Goal: Information Seeking & Learning: Learn about a topic

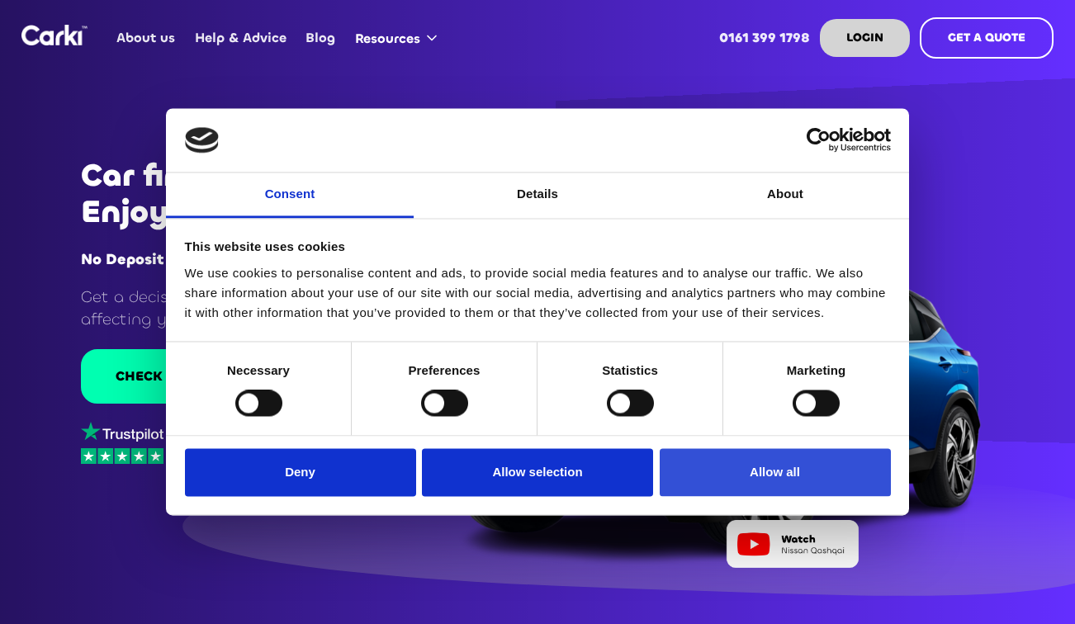
click at [752, 457] on button "Allow all" at bounding box center [775, 472] width 231 height 48
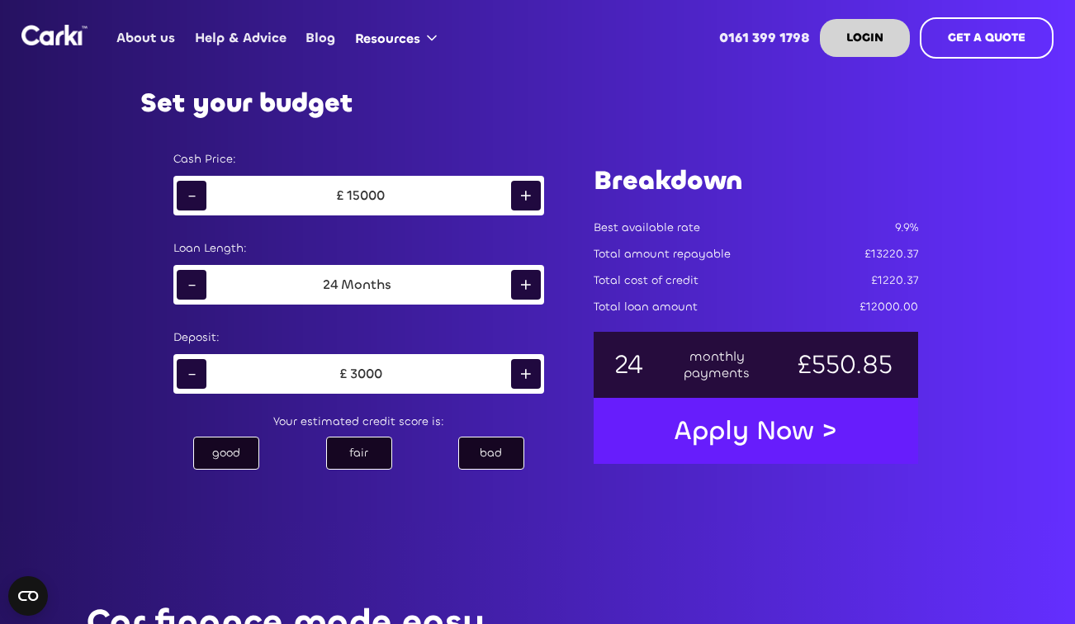
scroll to position [890, 0]
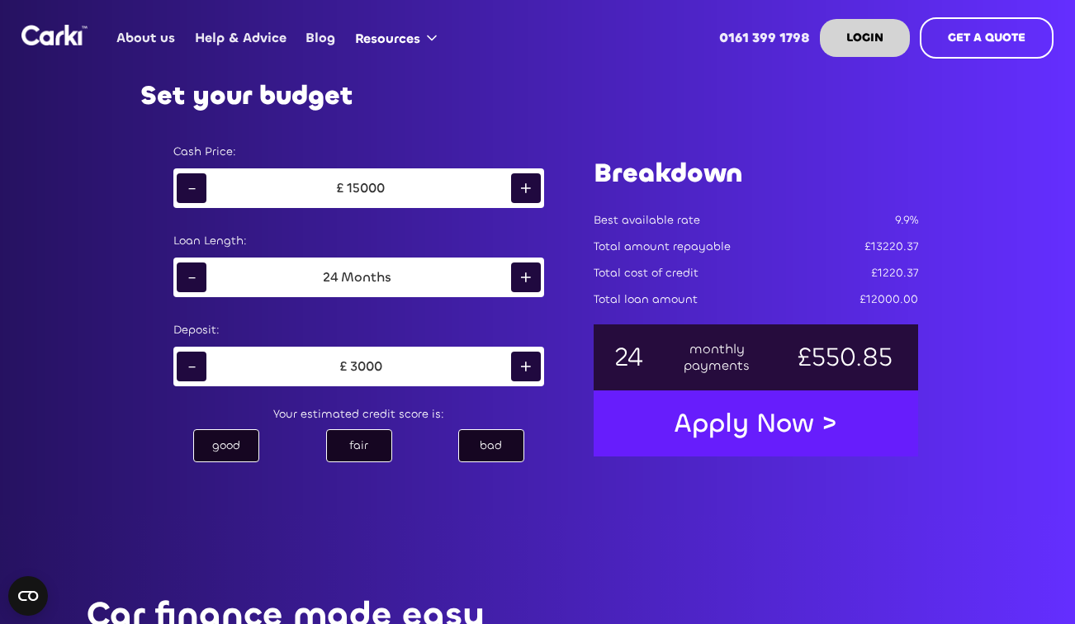
click at [471, 189] on div "£ 15000" at bounding box center [358, 188] width 305 height 25
click at [523, 178] on div "+" at bounding box center [526, 188] width 30 height 30
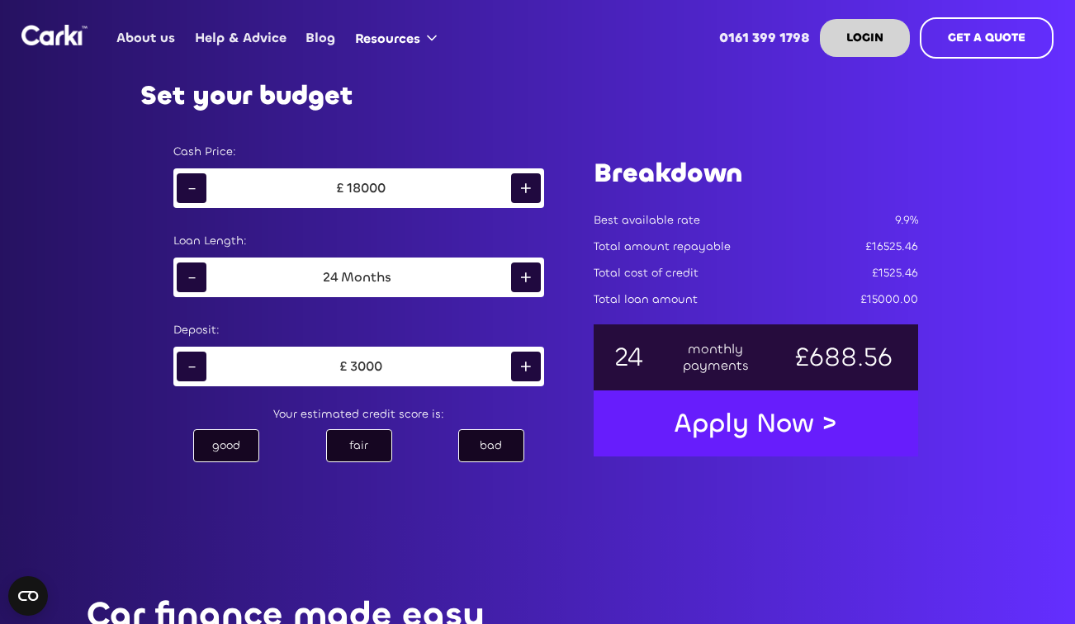
click at [523, 178] on div "+" at bounding box center [526, 188] width 30 height 30
click at [528, 277] on div "+" at bounding box center [526, 278] width 30 height 30
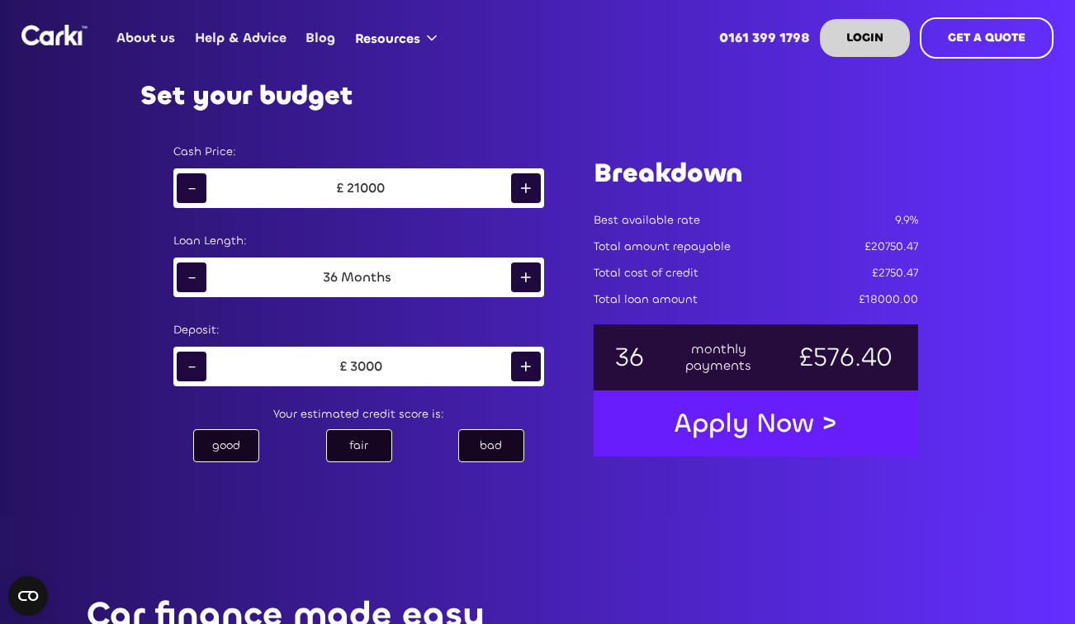
click at [528, 277] on div "+" at bounding box center [526, 278] width 30 height 30
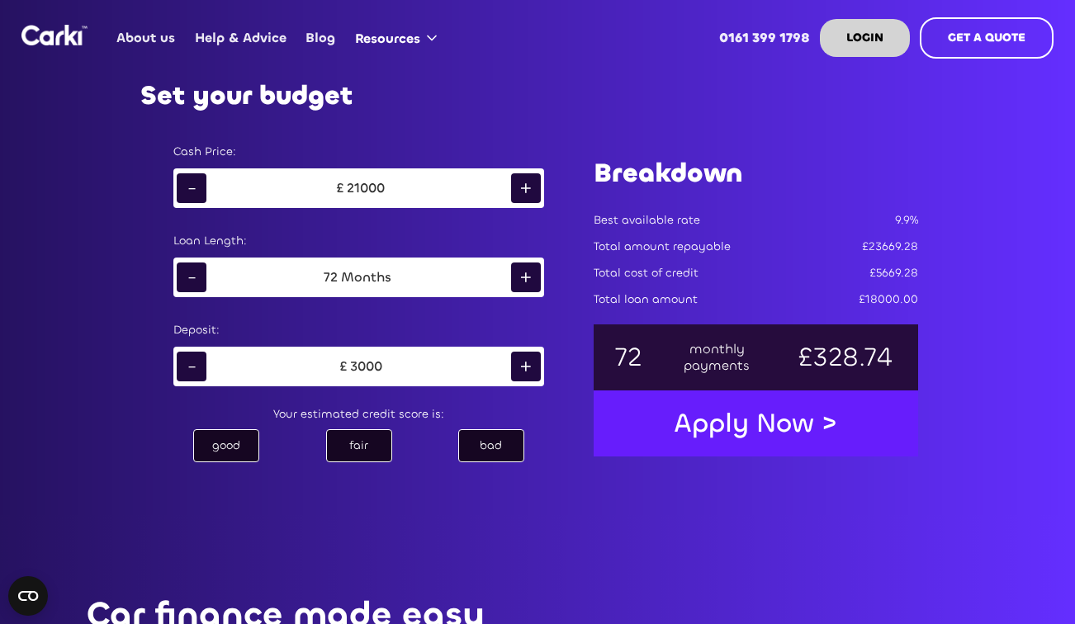
click at [528, 277] on div "+" at bounding box center [526, 278] width 30 height 30
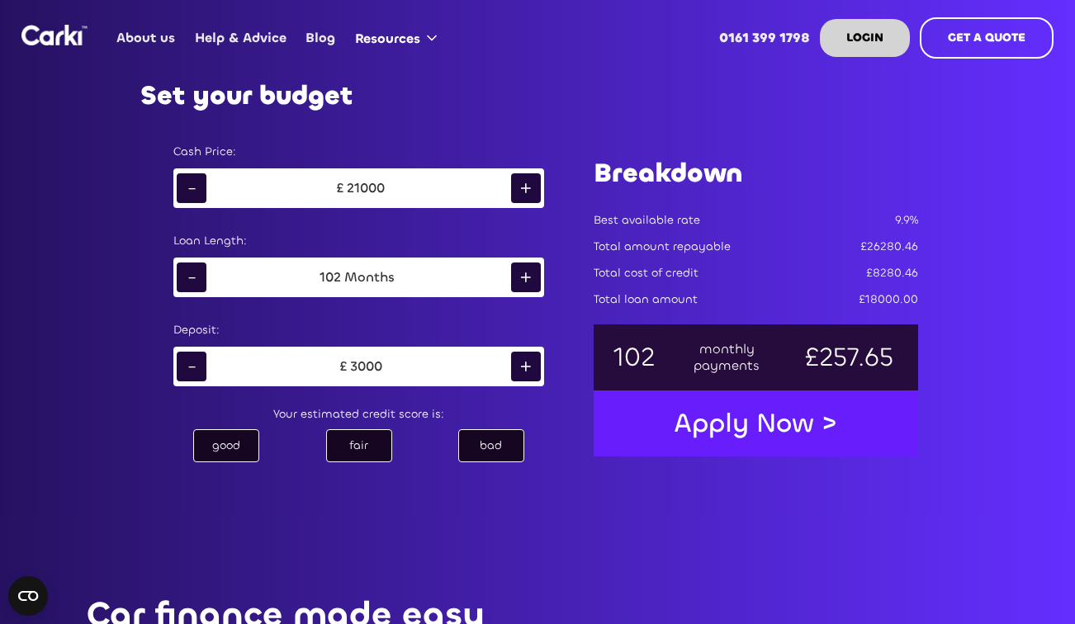
click at [528, 277] on div "+" at bounding box center [526, 278] width 30 height 30
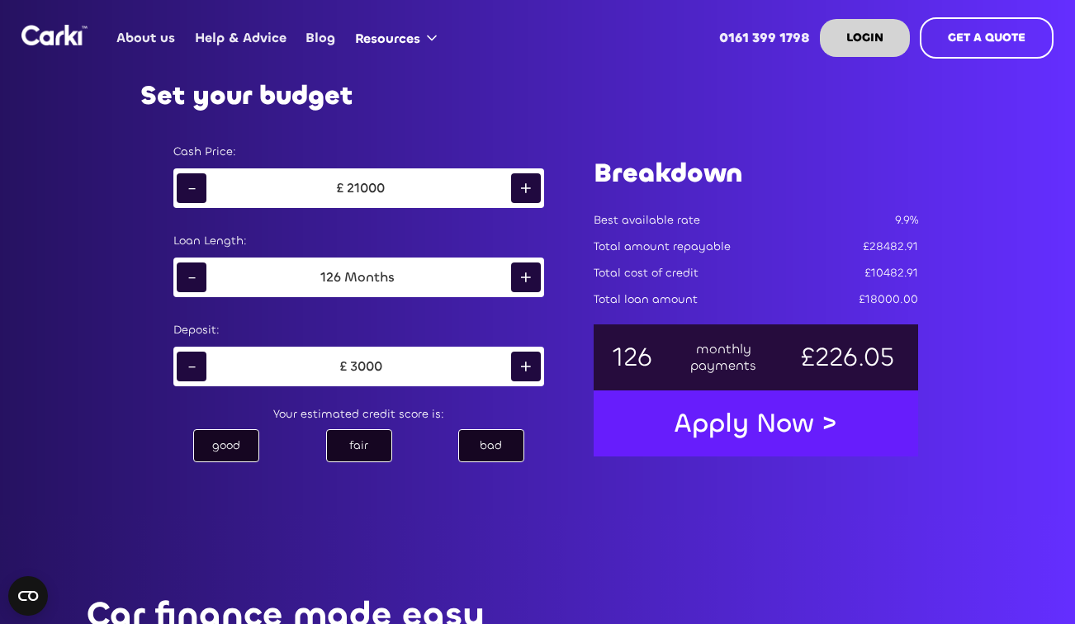
click at [528, 277] on div "+" at bounding box center [526, 278] width 30 height 30
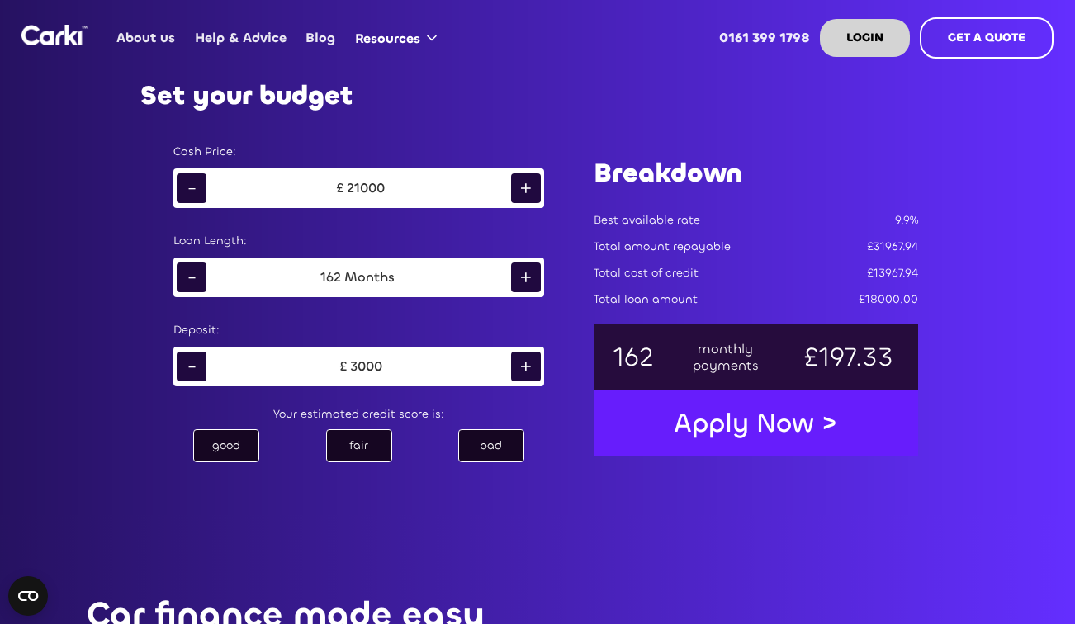
click at [528, 277] on div "+" at bounding box center [526, 278] width 30 height 30
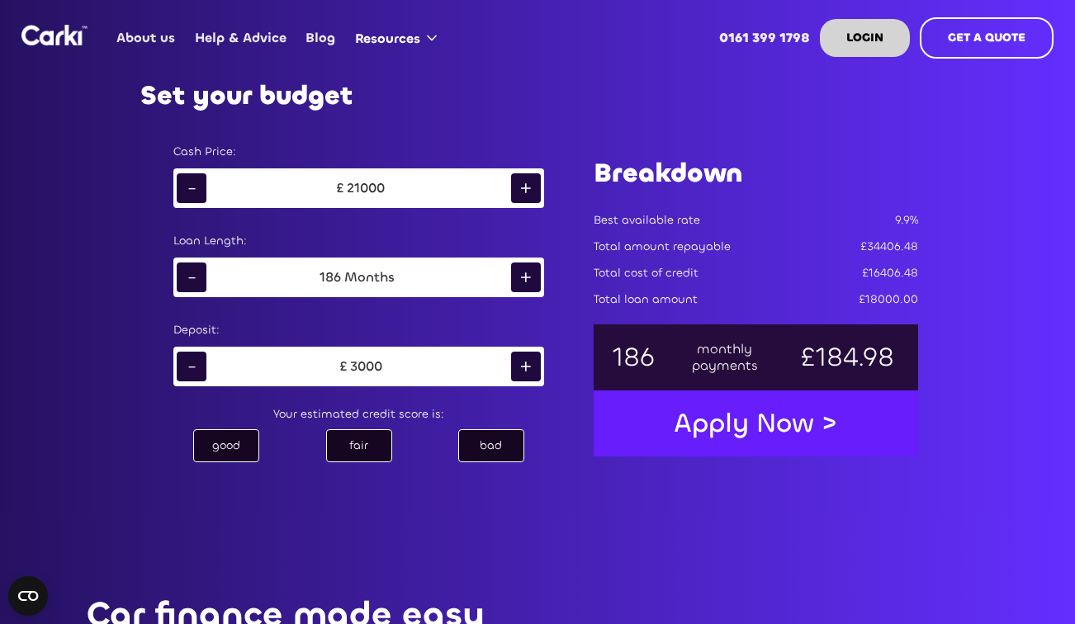
click at [528, 277] on div "+" at bounding box center [526, 278] width 30 height 30
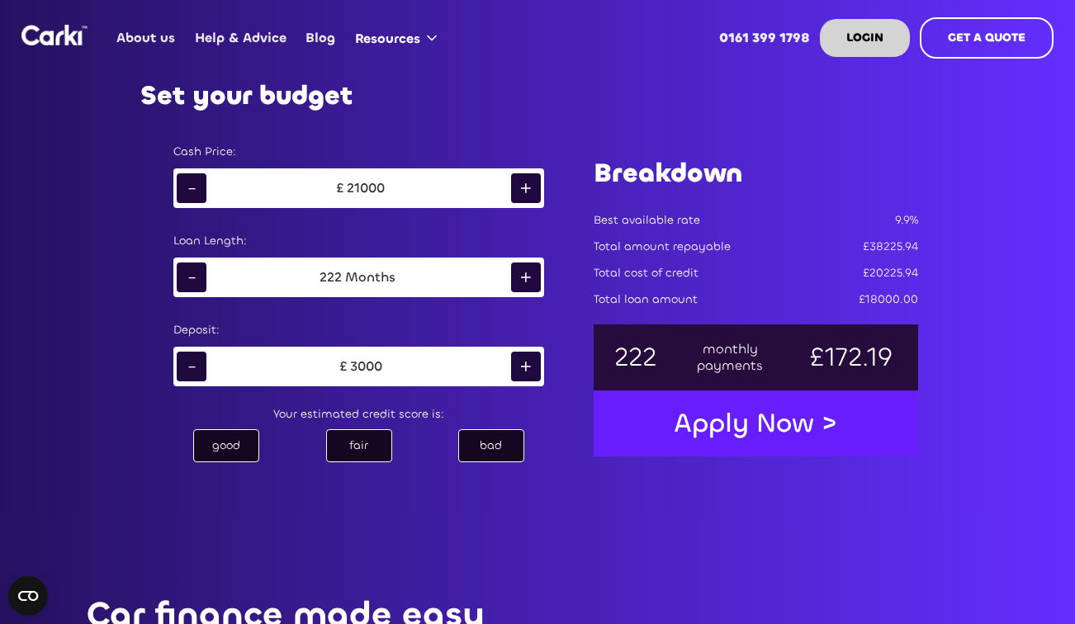
click at [177, 279] on div "-" at bounding box center [192, 278] width 30 height 30
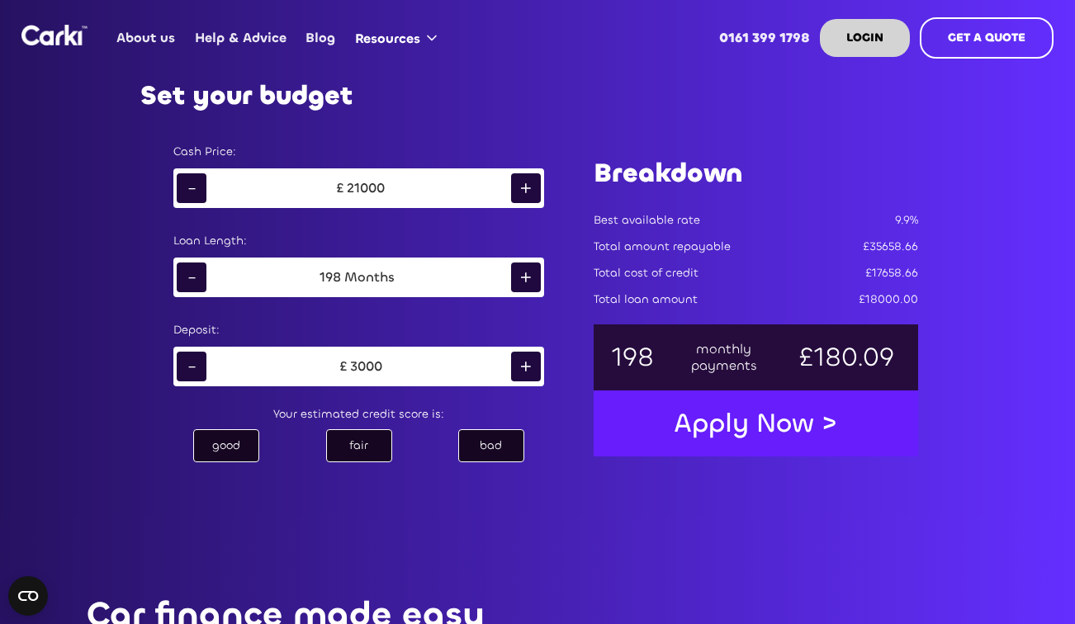
click at [177, 279] on div "-" at bounding box center [192, 278] width 30 height 30
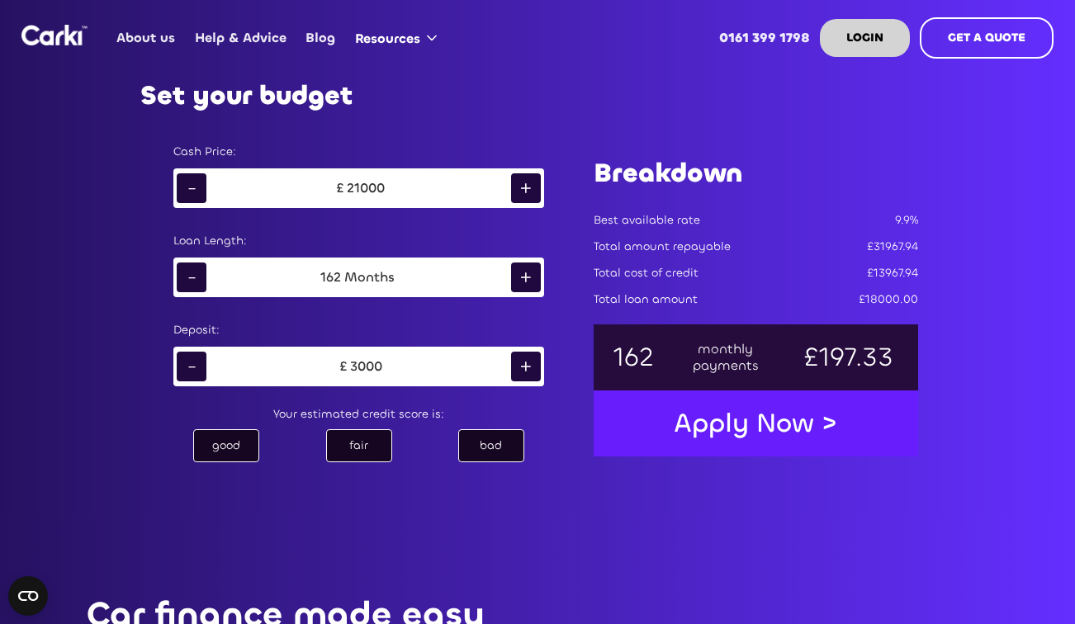
click at [177, 279] on div "-" at bounding box center [192, 278] width 30 height 30
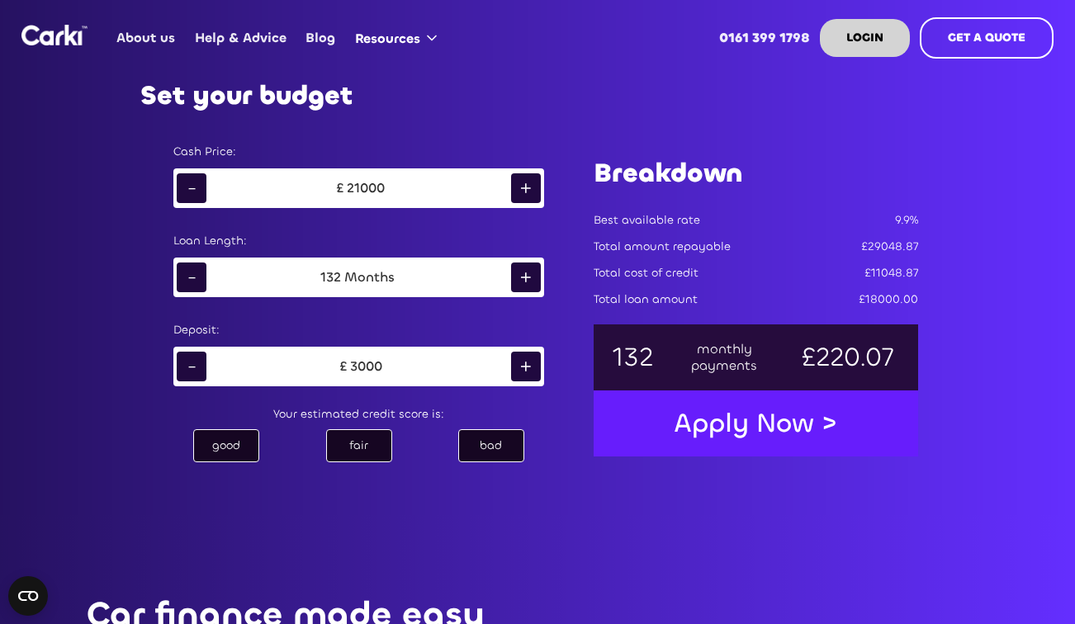
click at [177, 279] on div "-" at bounding box center [192, 278] width 30 height 30
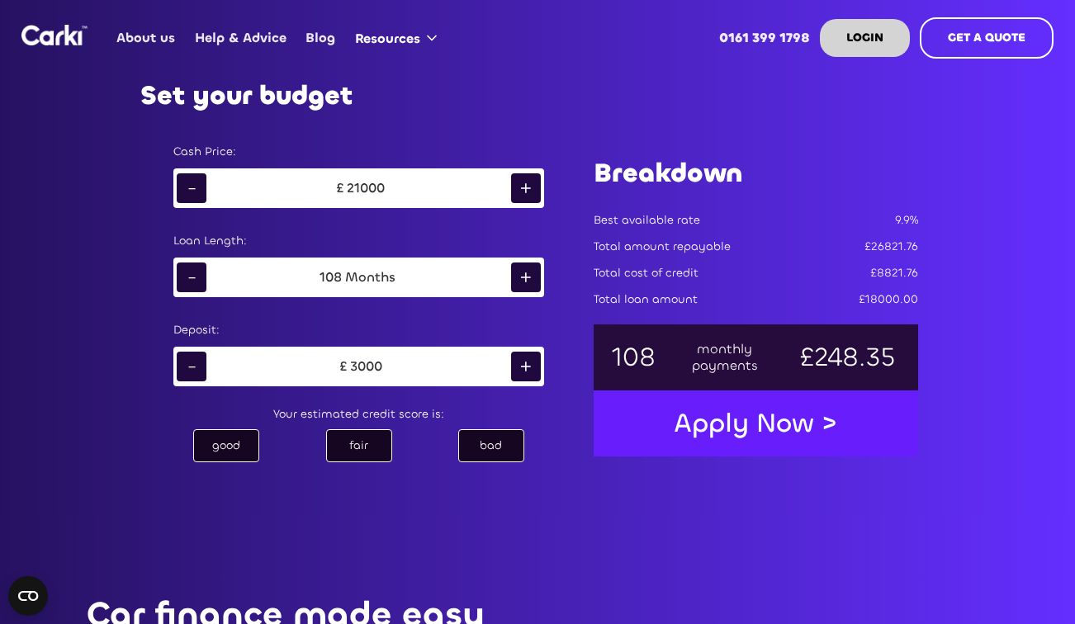
click at [177, 279] on div "-" at bounding box center [192, 278] width 30 height 30
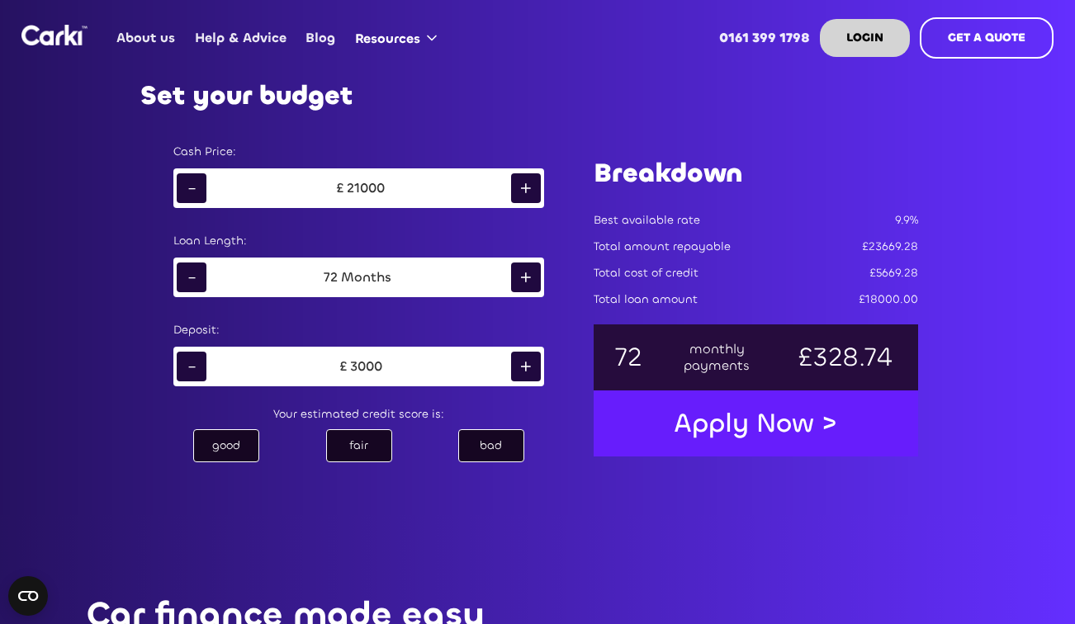
click at [177, 279] on div "-" at bounding box center [192, 278] width 30 height 30
click at [193, 360] on div "-" at bounding box center [192, 367] width 30 height 30
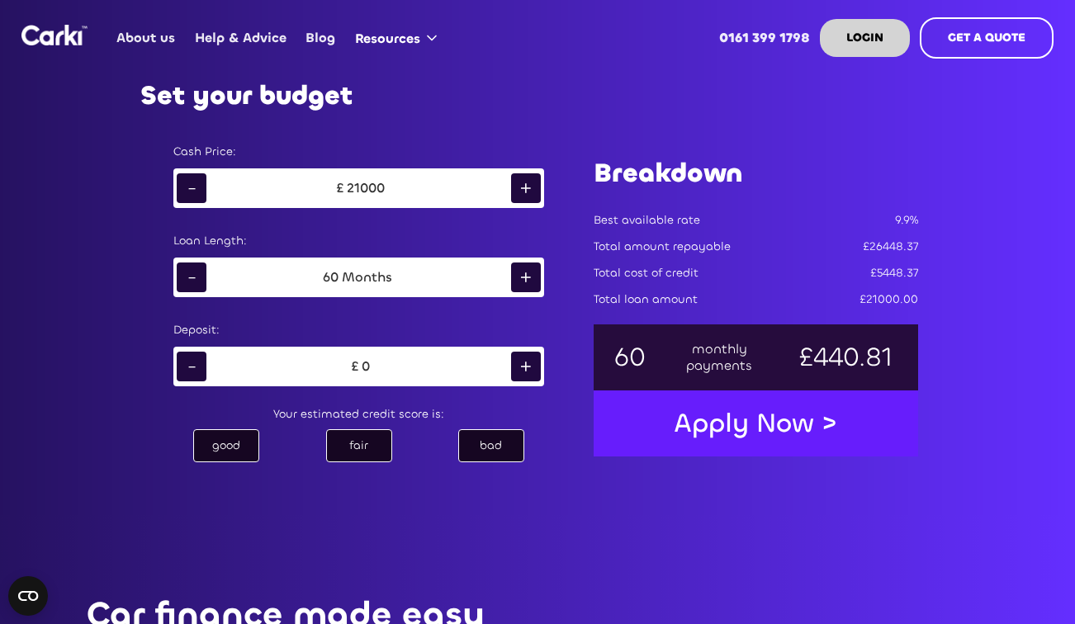
click at [193, 360] on div "-" at bounding box center [192, 367] width 30 height 30
click at [471, 449] on div "bad" at bounding box center [491, 445] width 66 height 33
click at [380, 450] on div "fair" at bounding box center [359, 445] width 66 height 33
click at [525, 277] on div "+" at bounding box center [526, 278] width 30 height 30
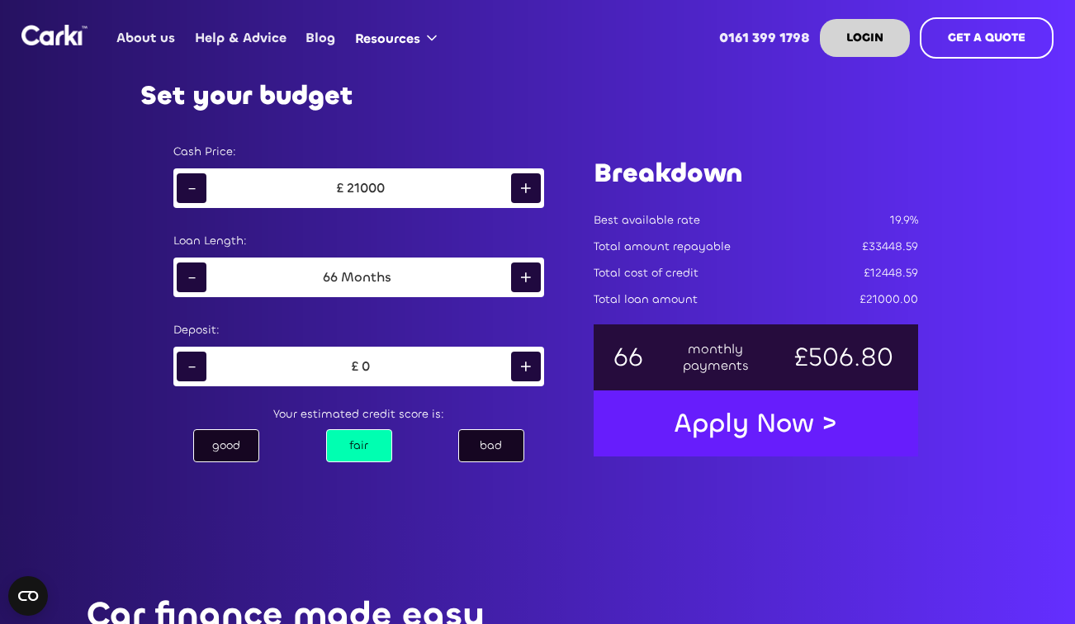
click at [525, 277] on div "+" at bounding box center [526, 278] width 30 height 30
click at [188, 280] on div "-" at bounding box center [192, 278] width 30 height 30
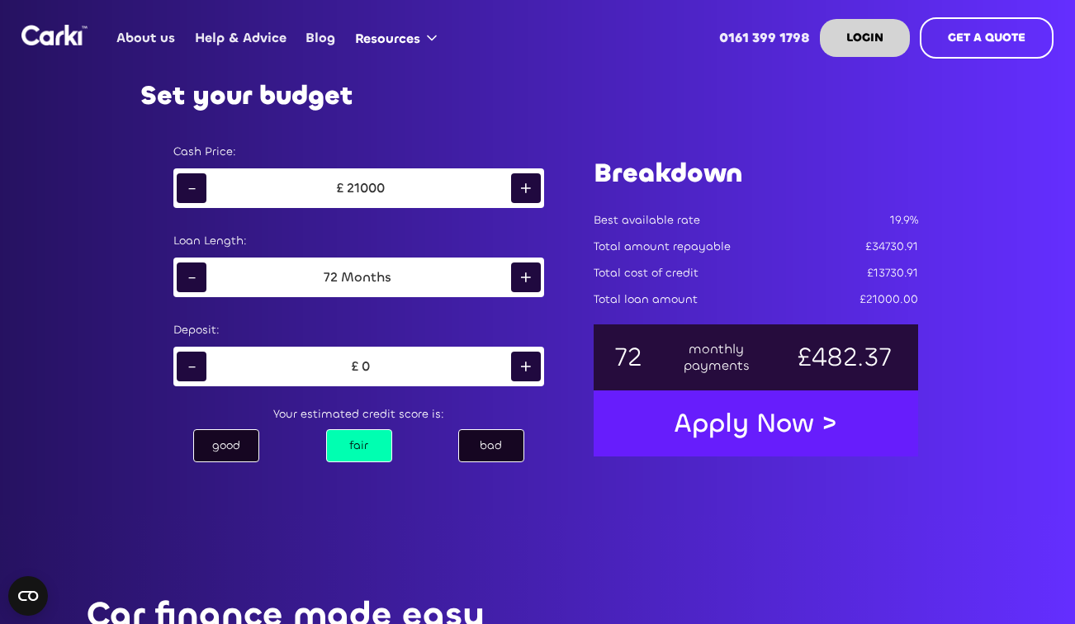
click at [492, 440] on div "bad" at bounding box center [491, 445] width 66 height 33
click at [350, 456] on div "fair" at bounding box center [359, 445] width 66 height 33
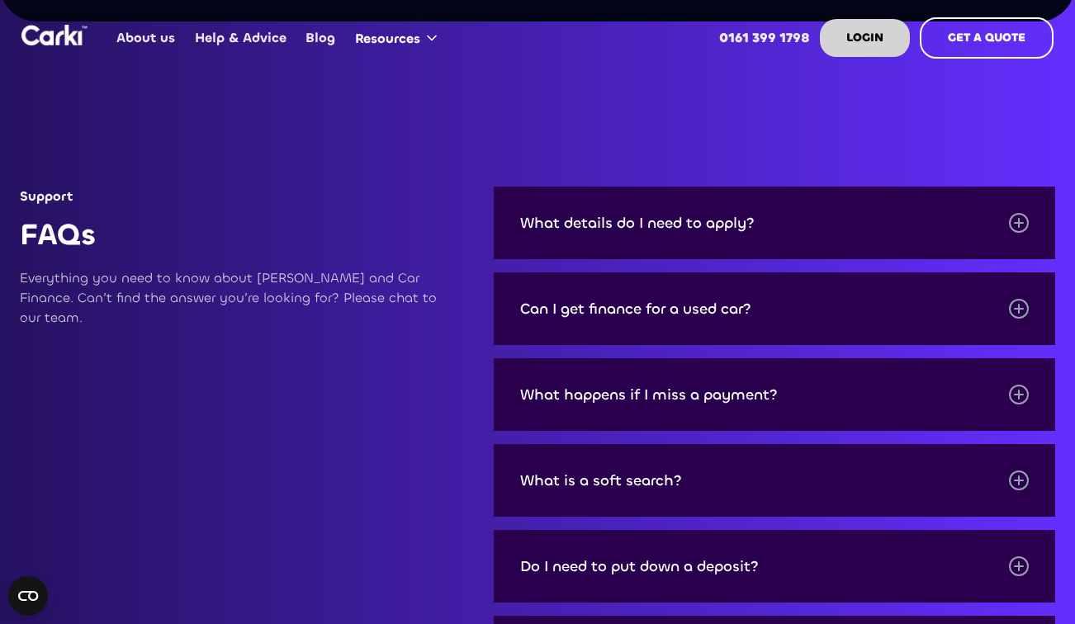
scroll to position [5051, 0]
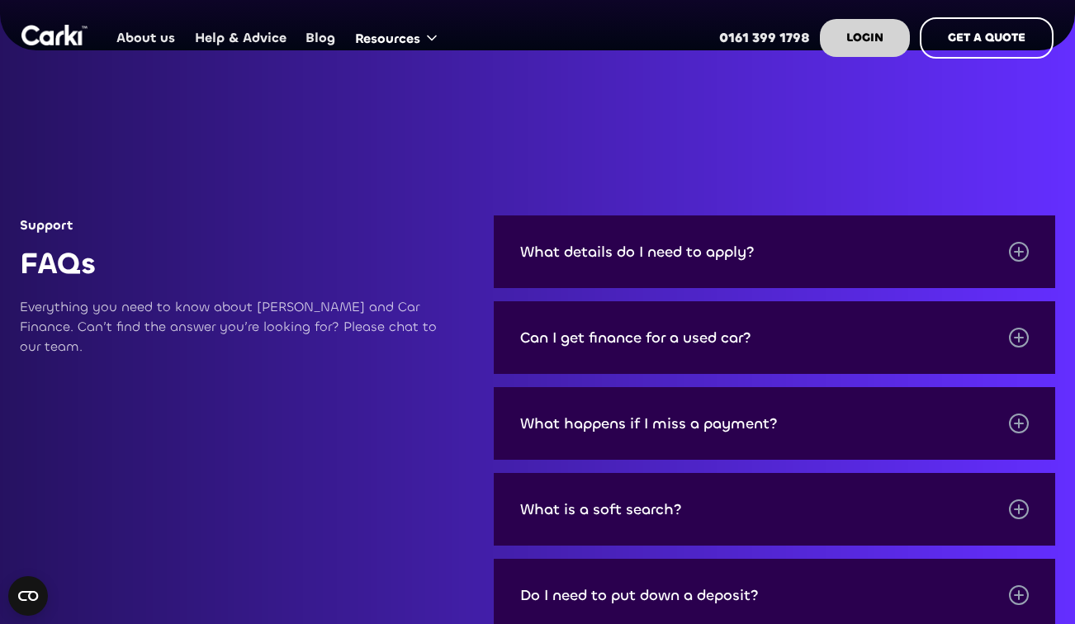
click at [667, 244] on div "What details do I need to apply?" at bounding box center [637, 252] width 234 height 17
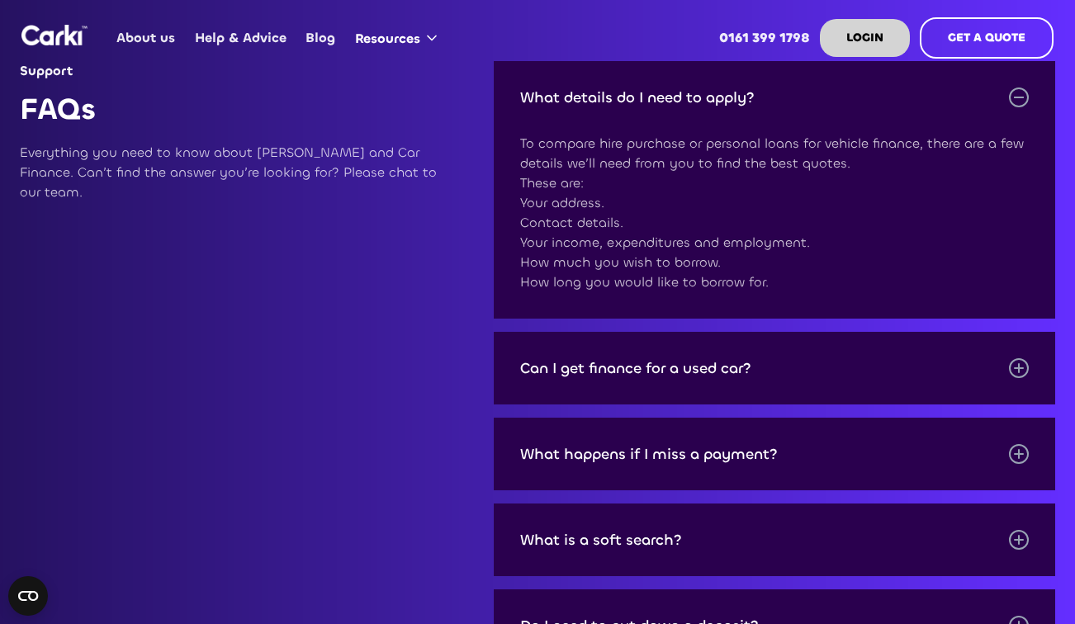
scroll to position [5210, 0]
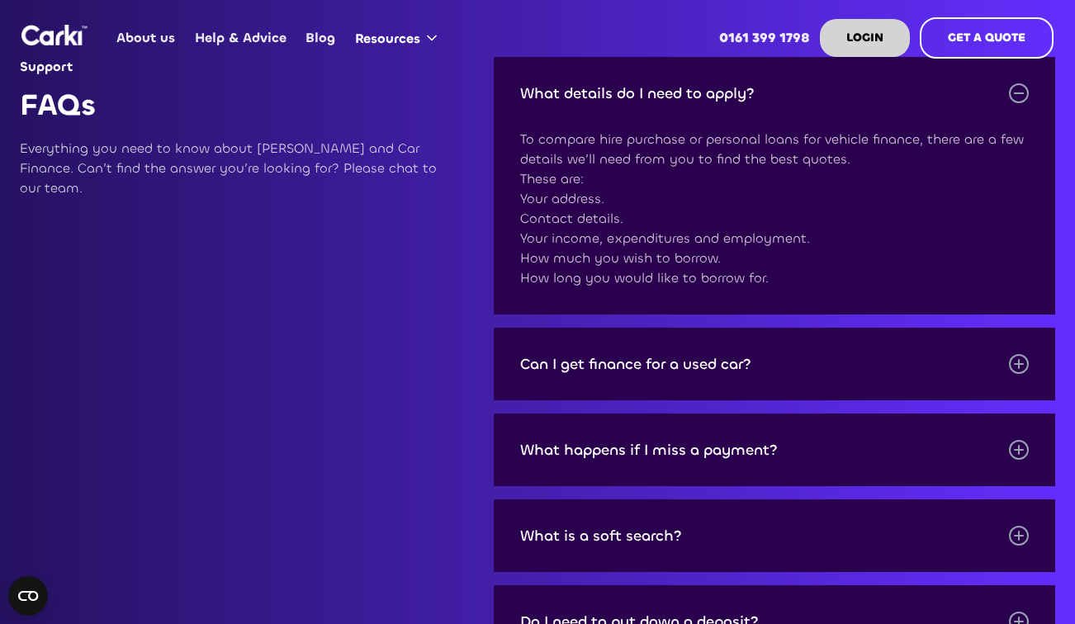
click at [653, 356] on div "Can I get finance for a used car?" at bounding box center [635, 364] width 231 height 17
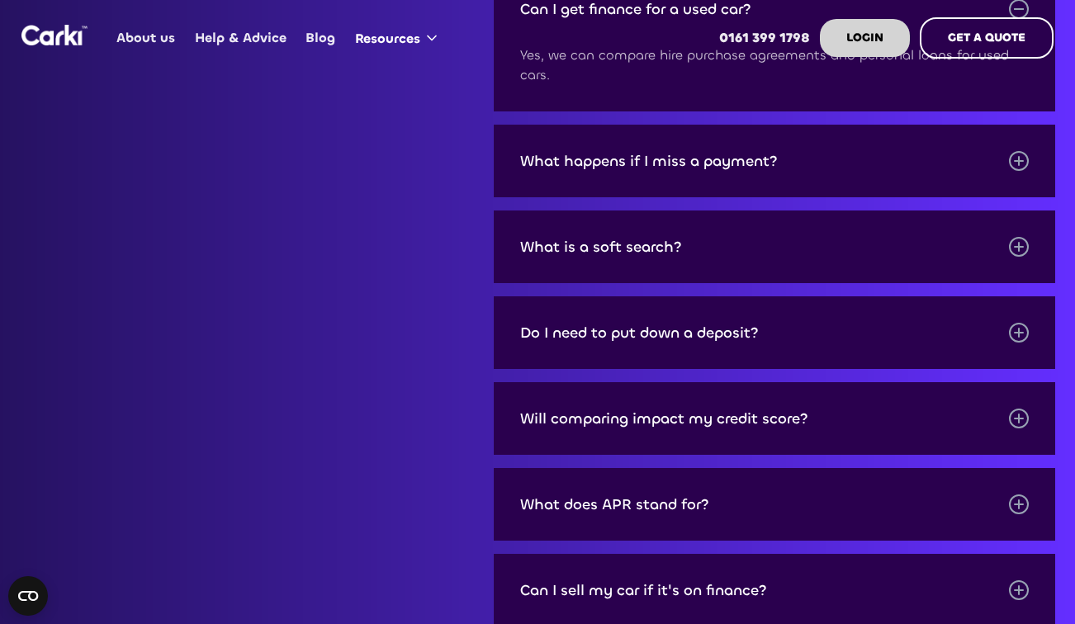
scroll to position [5604, 0]
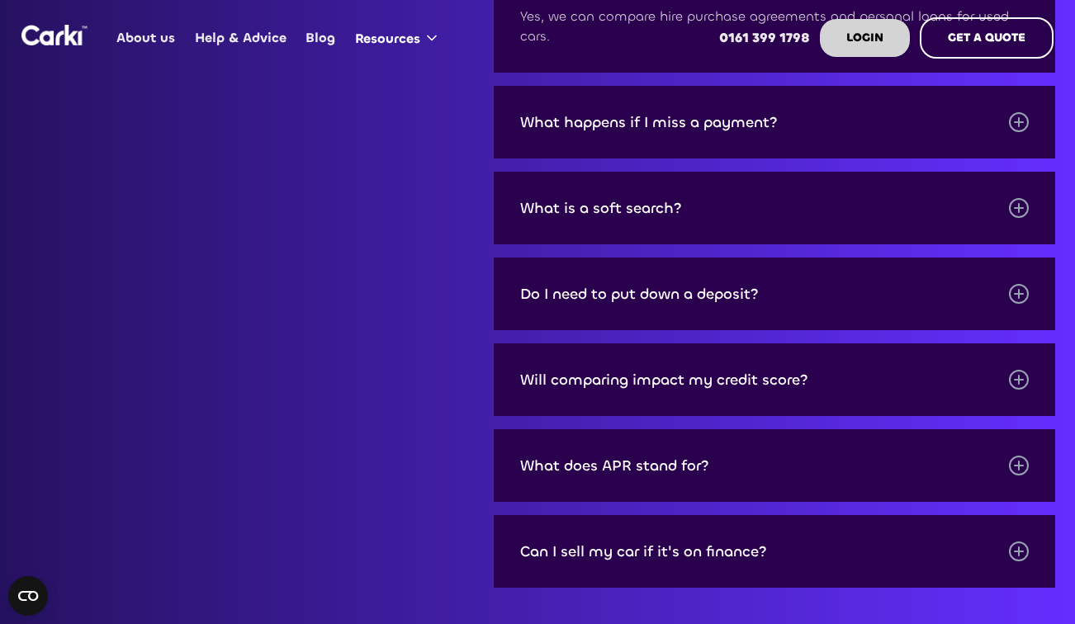
click at [640, 286] on div "Do I need to put down a deposit?" at bounding box center [639, 294] width 239 height 17
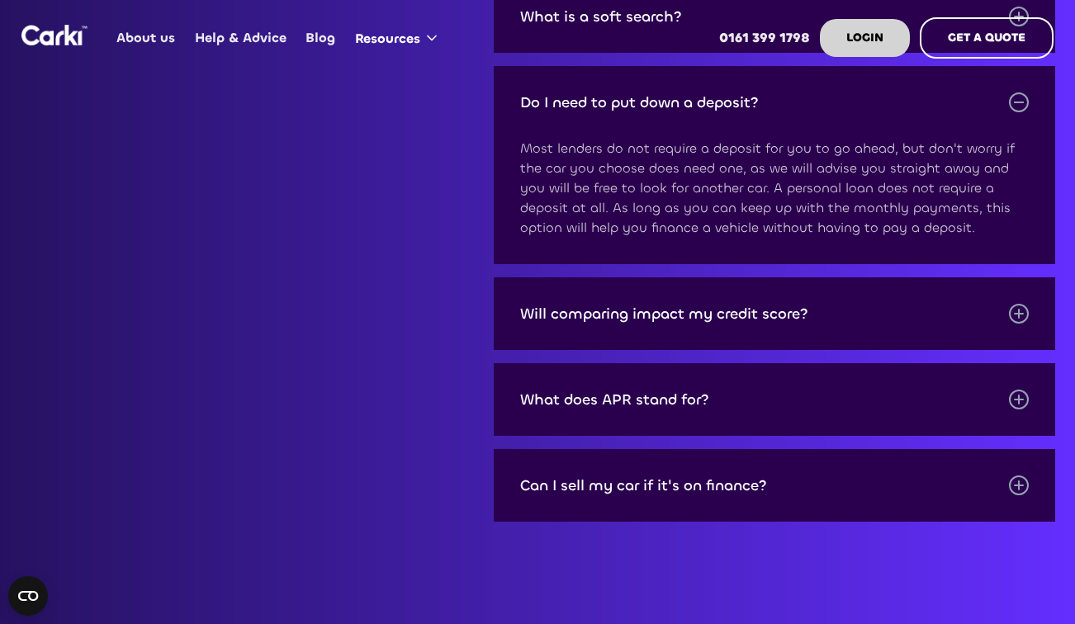
scroll to position [5797, 0]
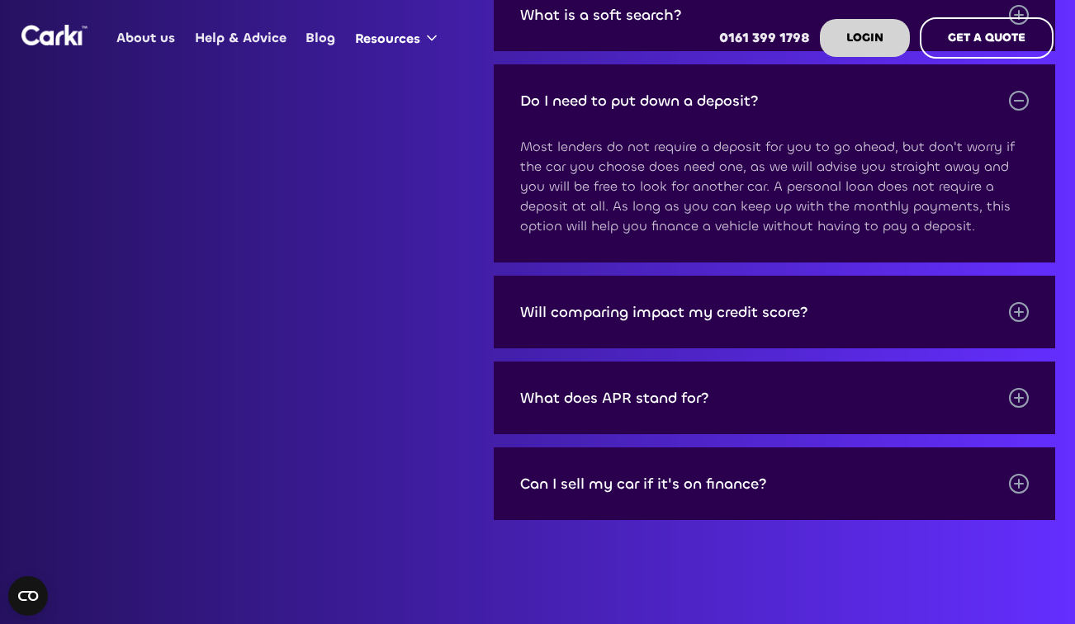
click at [637, 304] on div "Will comparing impact my credit score?" at bounding box center [664, 312] width 288 height 17
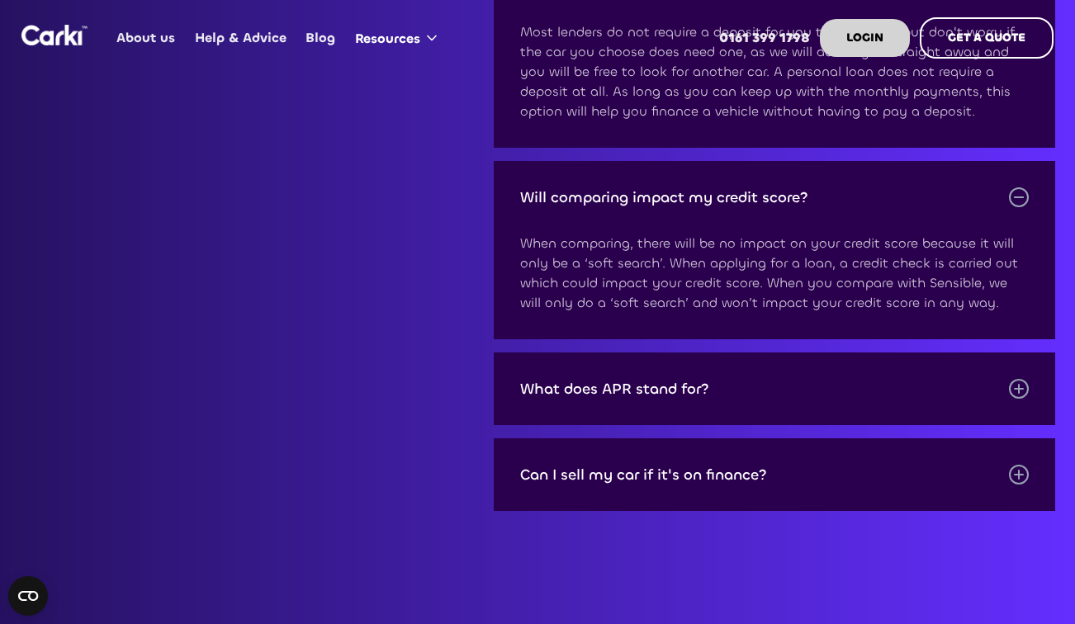
scroll to position [5914, 0]
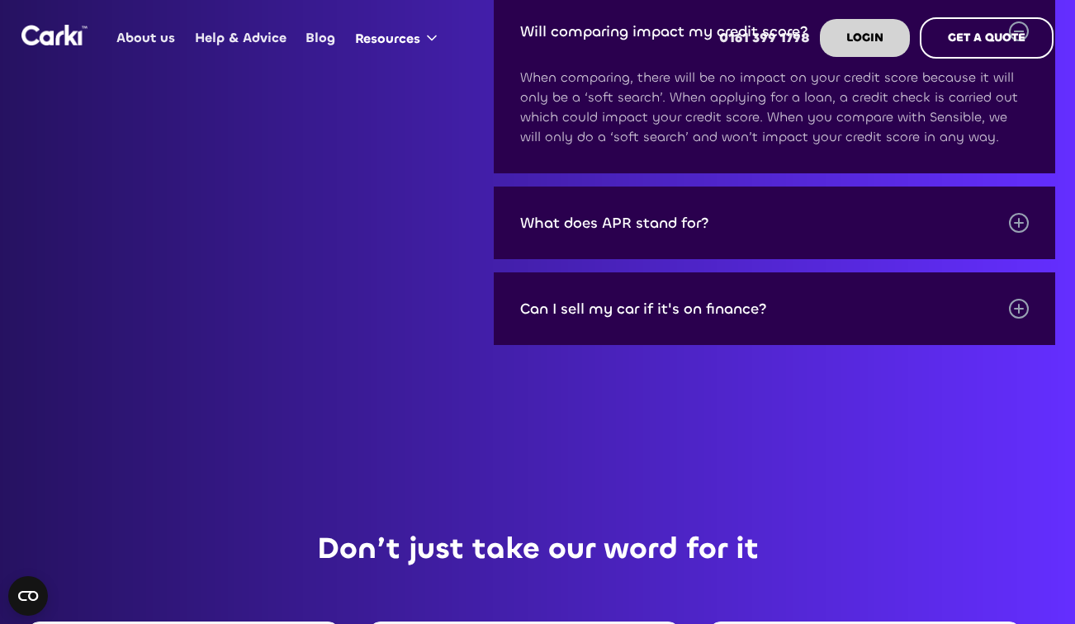
click at [638, 301] on div "Can I sell my car if it's on finance?" at bounding box center [643, 309] width 247 height 17
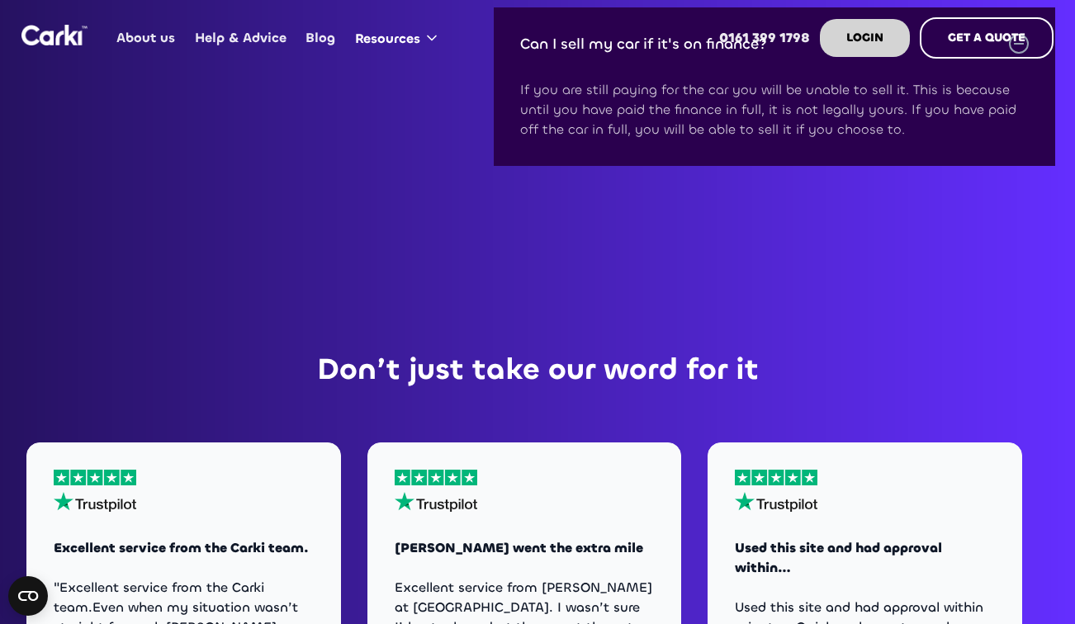
scroll to position [6227, 0]
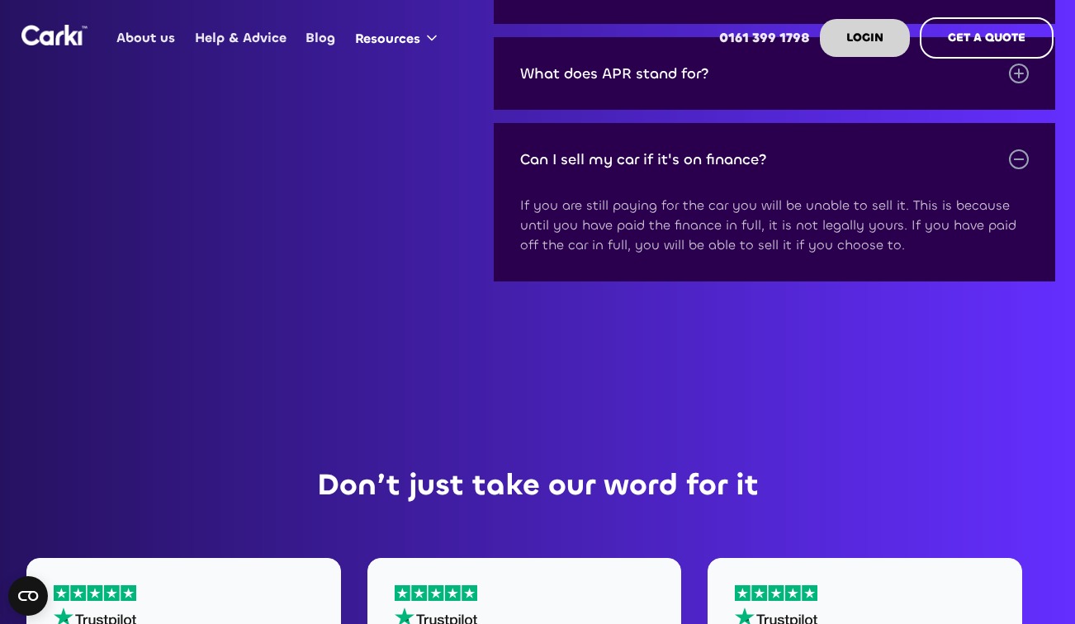
click at [631, 206] on div "If you are still paying for the car you will be unable to sell it. This is beca…" at bounding box center [774, 225] width 509 height 59
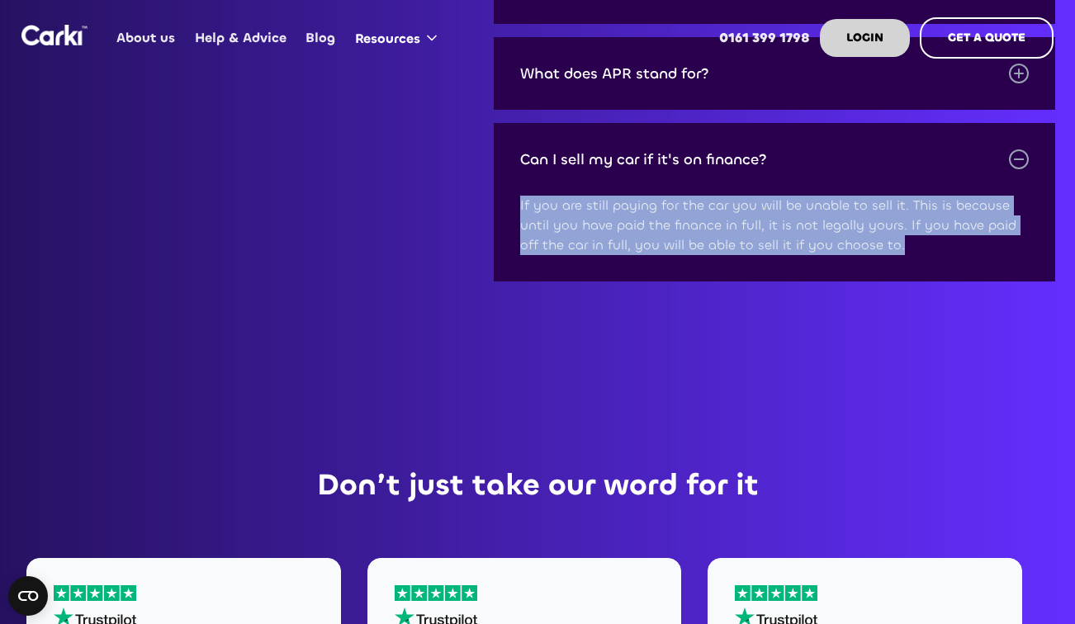
click at [631, 206] on div "If you are still paying for the car you will be unable to sell it. This is beca…" at bounding box center [774, 225] width 509 height 59
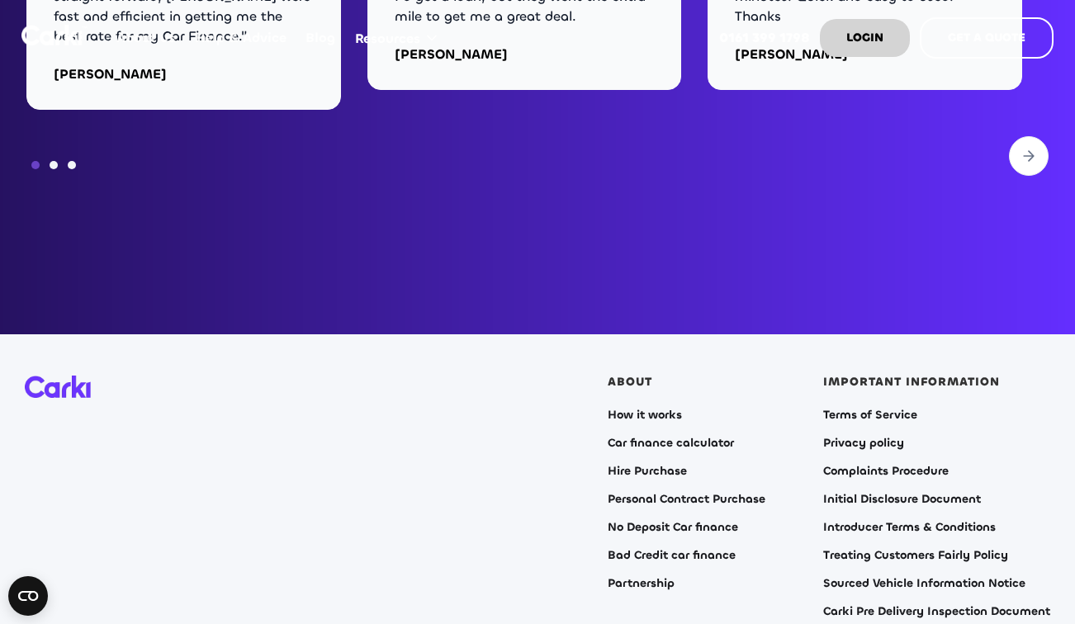
scroll to position [6982, 0]
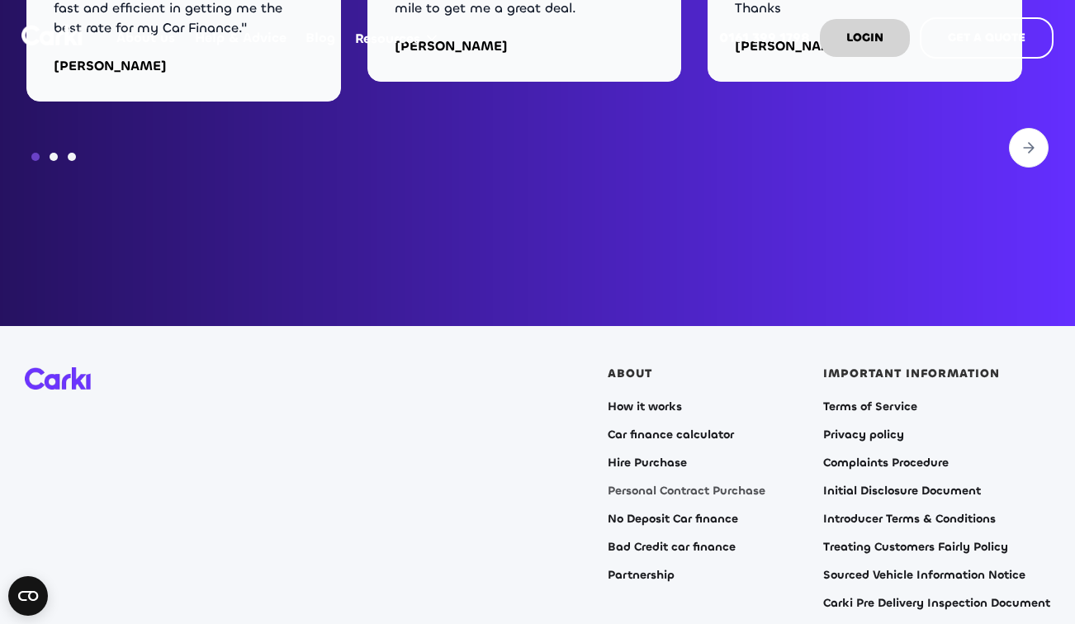
click at [658, 485] on link "Personal Contract Purchase" at bounding box center [687, 491] width 158 height 13
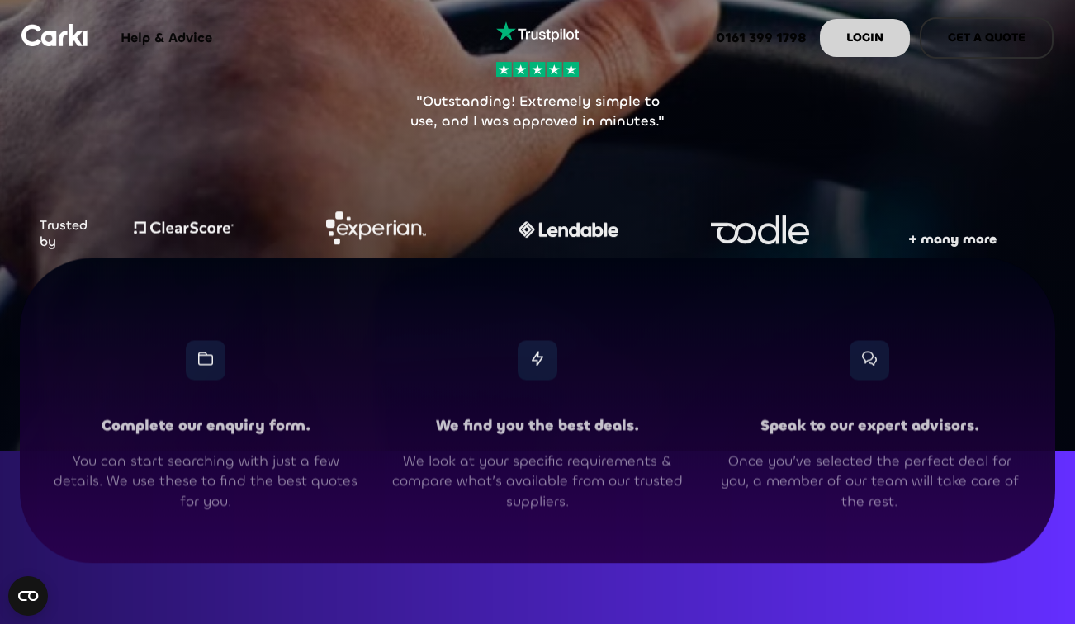
scroll to position [765, 0]
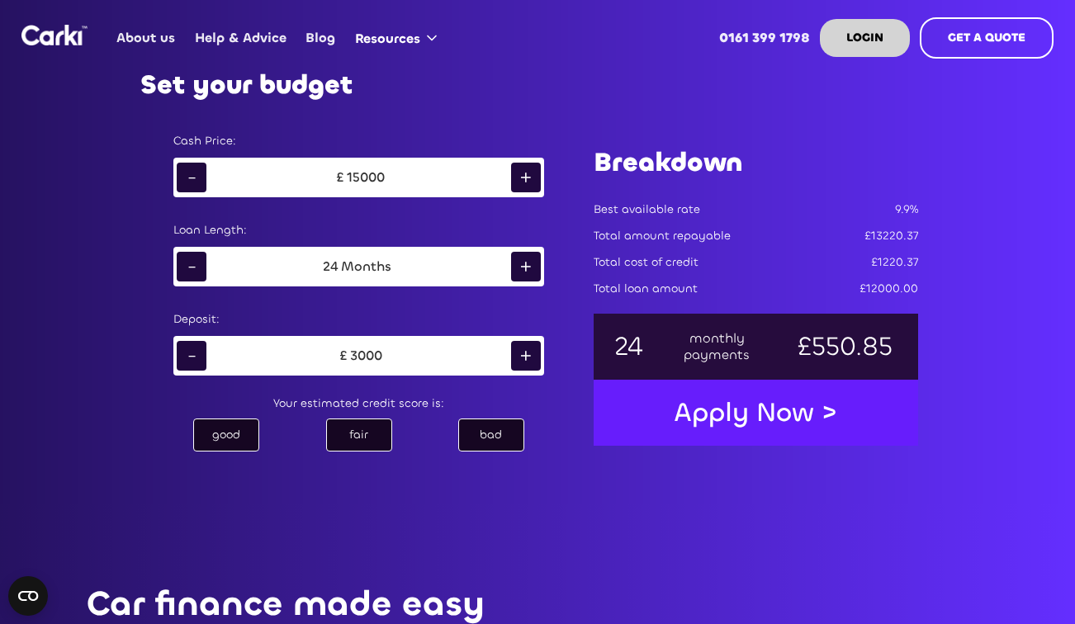
scroll to position [1032, 0]
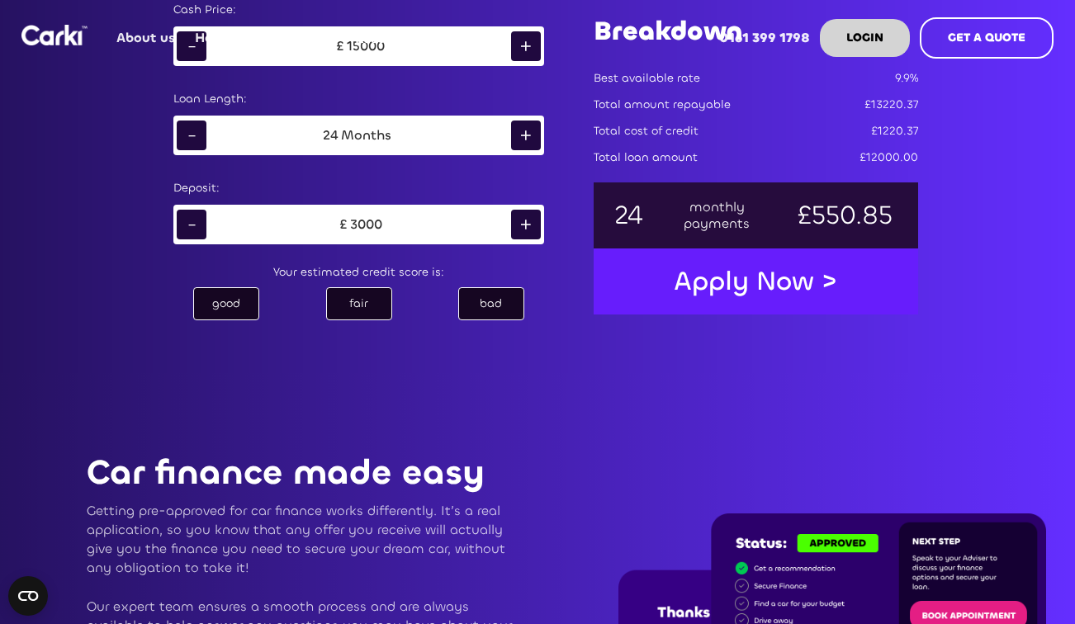
click at [469, 306] on div "bad" at bounding box center [491, 303] width 66 height 33
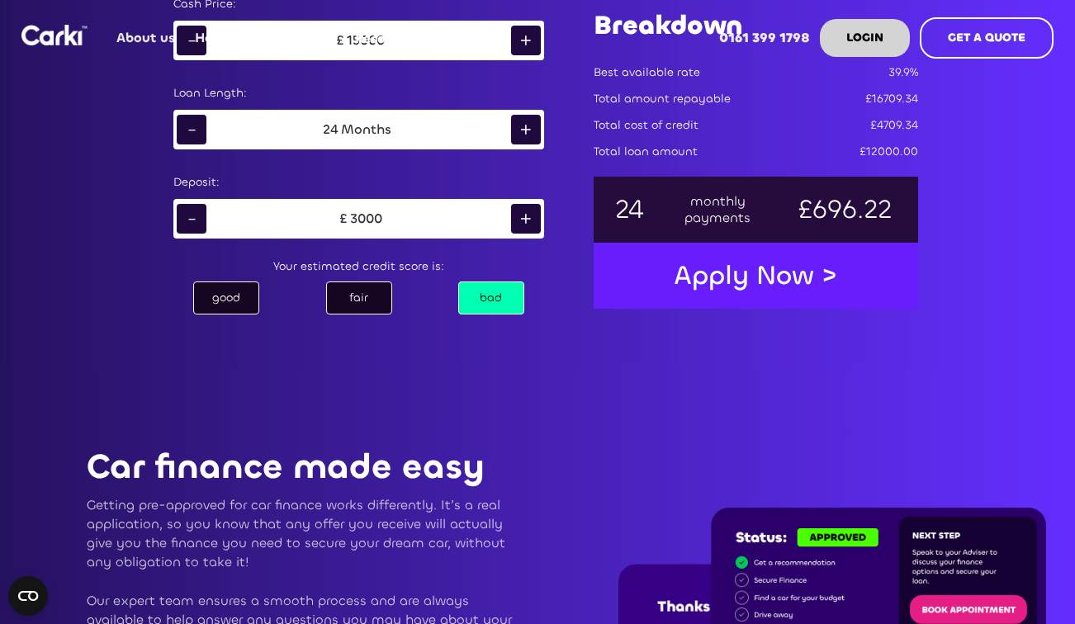
scroll to position [983, 0]
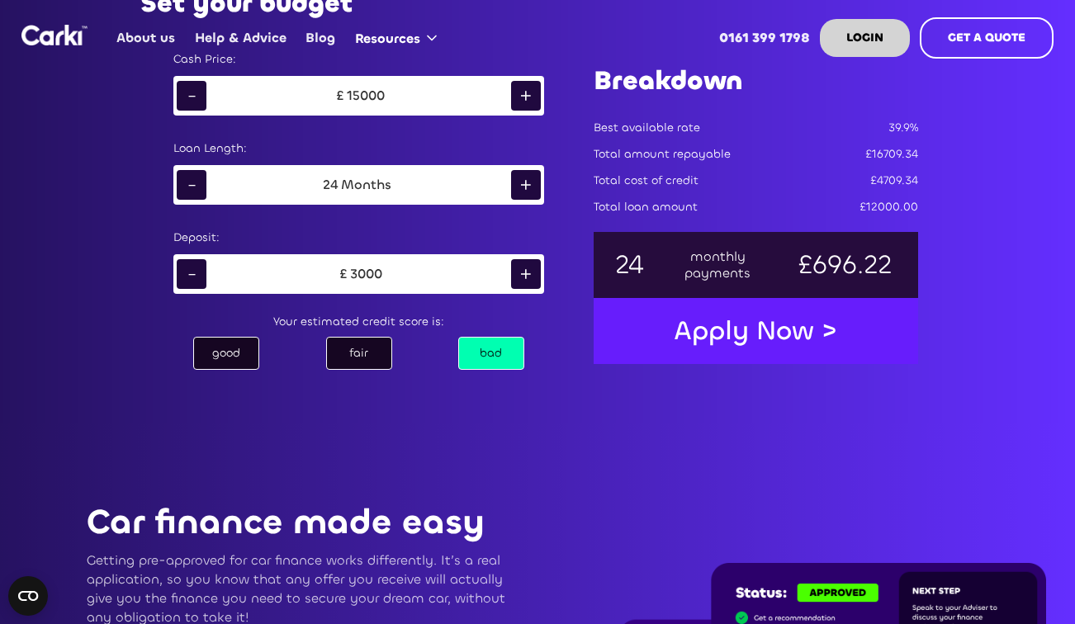
click at [515, 95] on div "+" at bounding box center [526, 96] width 30 height 30
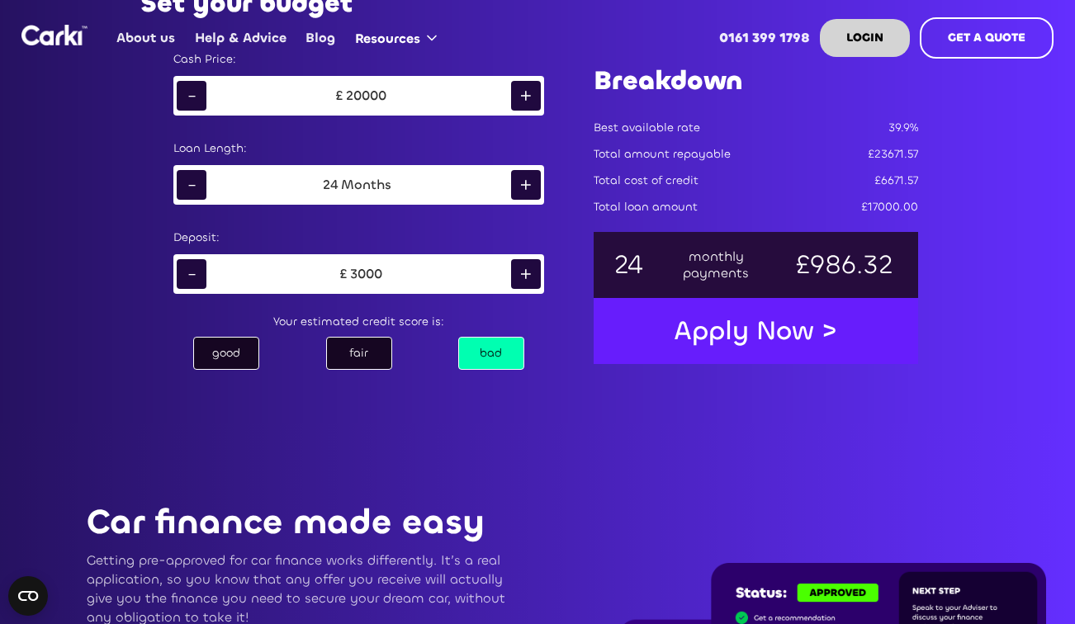
click at [534, 188] on div "+" at bounding box center [526, 185] width 30 height 30
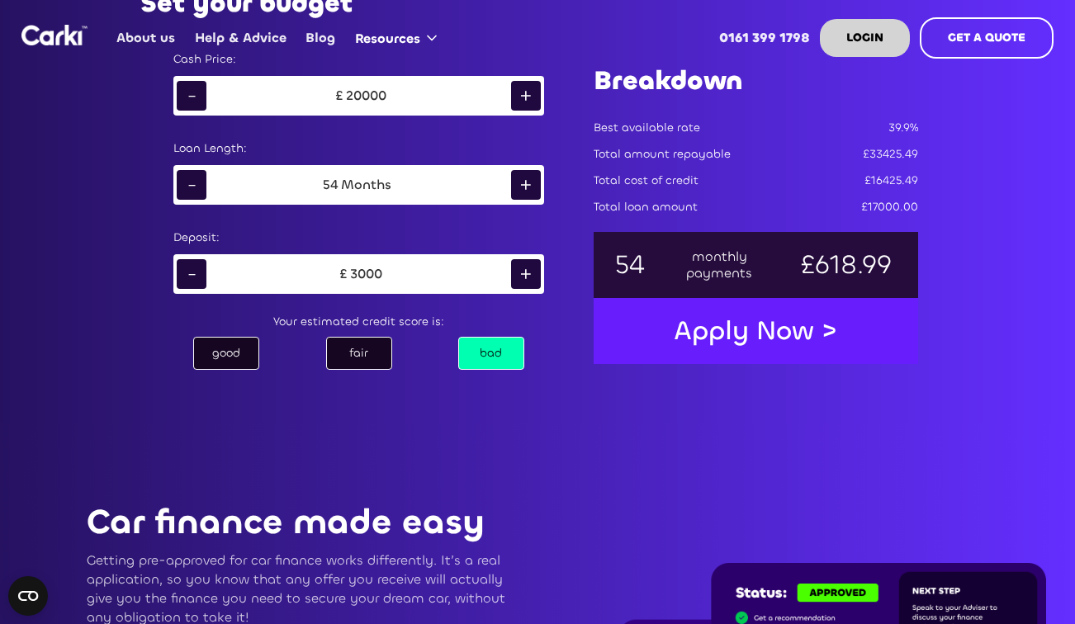
click at [534, 188] on div "+" at bounding box center [526, 185] width 30 height 30
click at [185, 279] on div "-" at bounding box center [192, 274] width 30 height 30
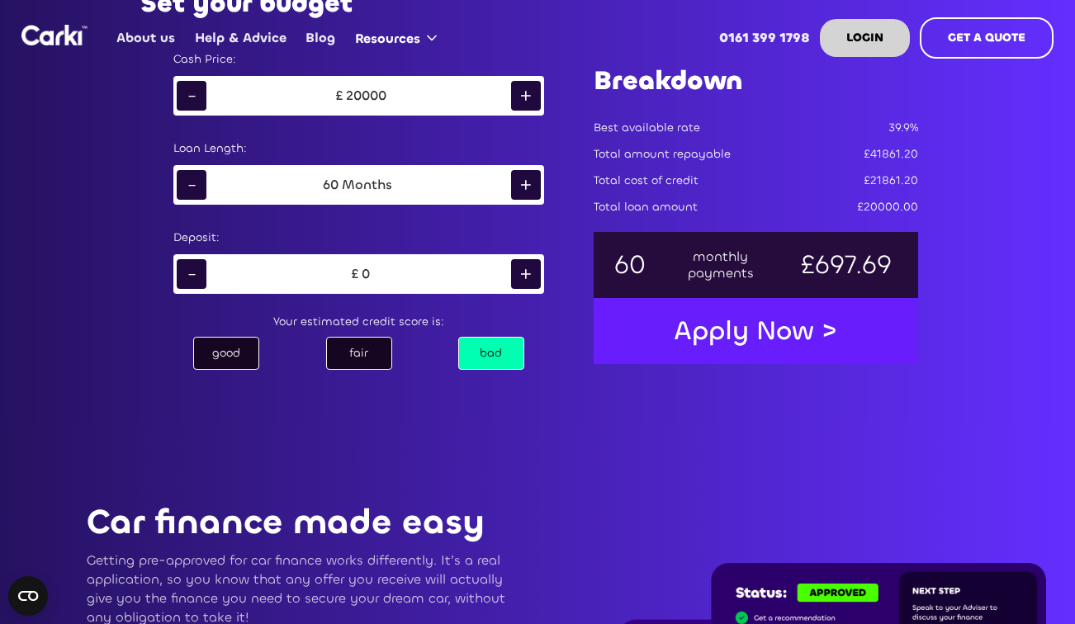
click at [518, 272] on div "+" at bounding box center [526, 274] width 30 height 30
click at [444, 275] on div "£ 1000" at bounding box center [358, 274] width 305 height 25
click at [526, 195] on div "+" at bounding box center [526, 185] width 30 height 30
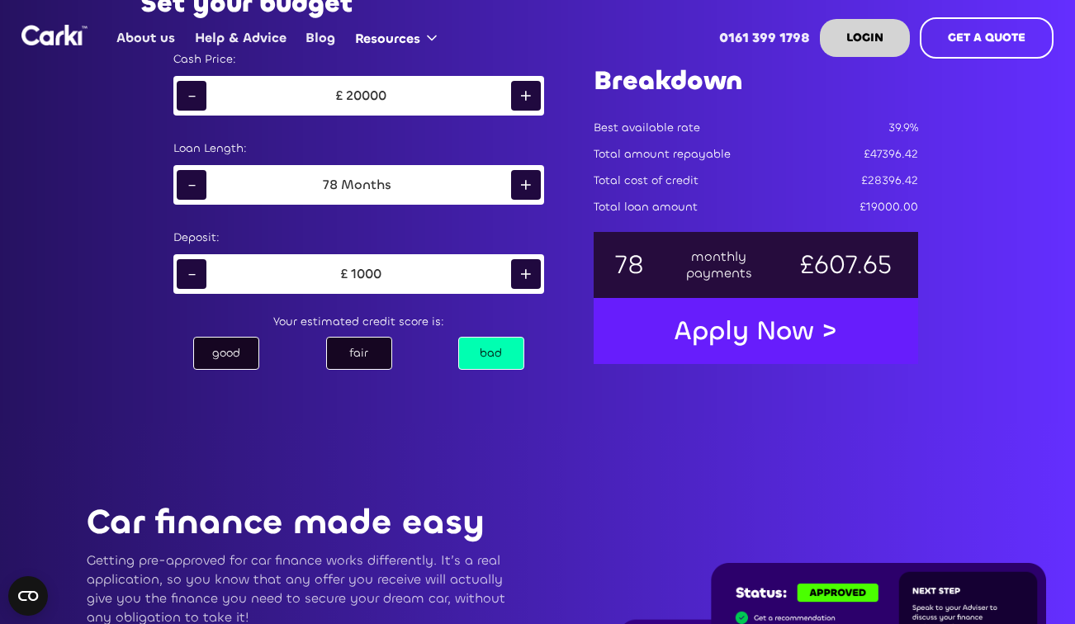
click at [198, 92] on div "-" at bounding box center [192, 96] width 30 height 30
click at [520, 95] on div "+" at bounding box center [526, 96] width 30 height 30
click at [199, 282] on div "-" at bounding box center [192, 274] width 30 height 30
click at [362, 358] on div "fair" at bounding box center [359, 353] width 66 height 33
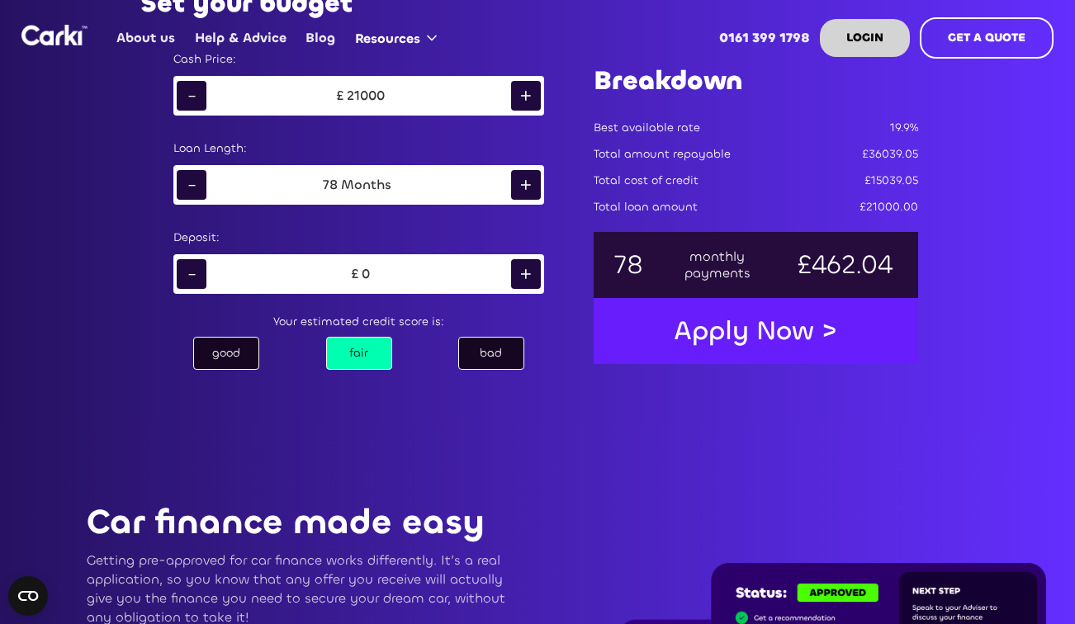
click at [275, 351] on div "excellent good fair bad" at bounding box center [359, 354] width 404 height 40
click at [244, 357] on div "good" at bounding box center [226, 353] width 66 height 33
click at [196, 195] on div "-" at bounding box center [192, 185] width 30 height 30
